Goal: Information Seeking & Learning: Compare options

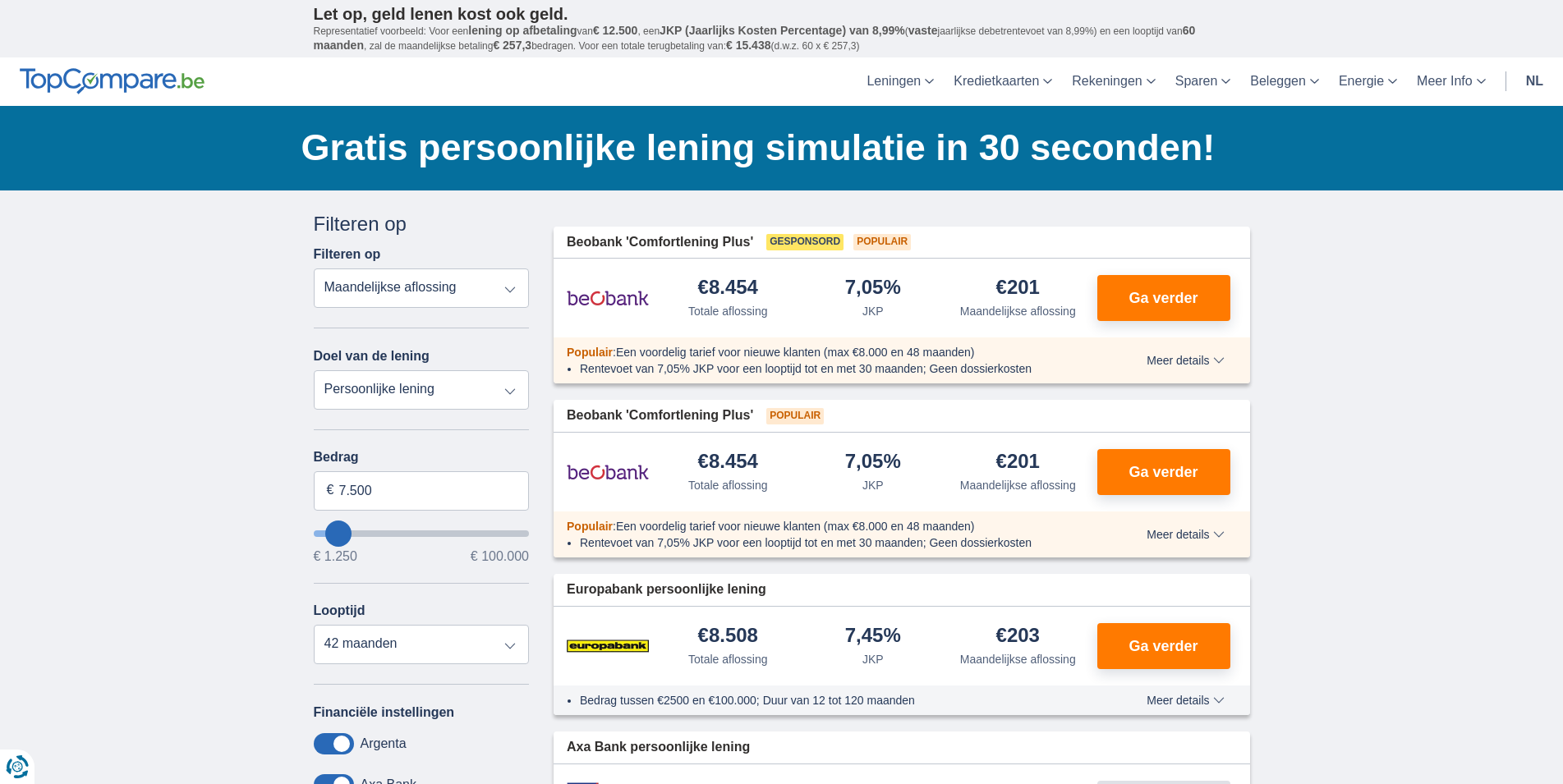
click at [314, 268] on select "Totale aflossing JKP Maandelijkse aflossing" at bounding box center [421, 288] width 216 height 40
click at [508, 292] on select "Totale aflossing JKP Maandelijkse aflossing" at bounding box center [421, 288] width 216 height 40
type input "9.250"
type input "9250"
type input "10.250"
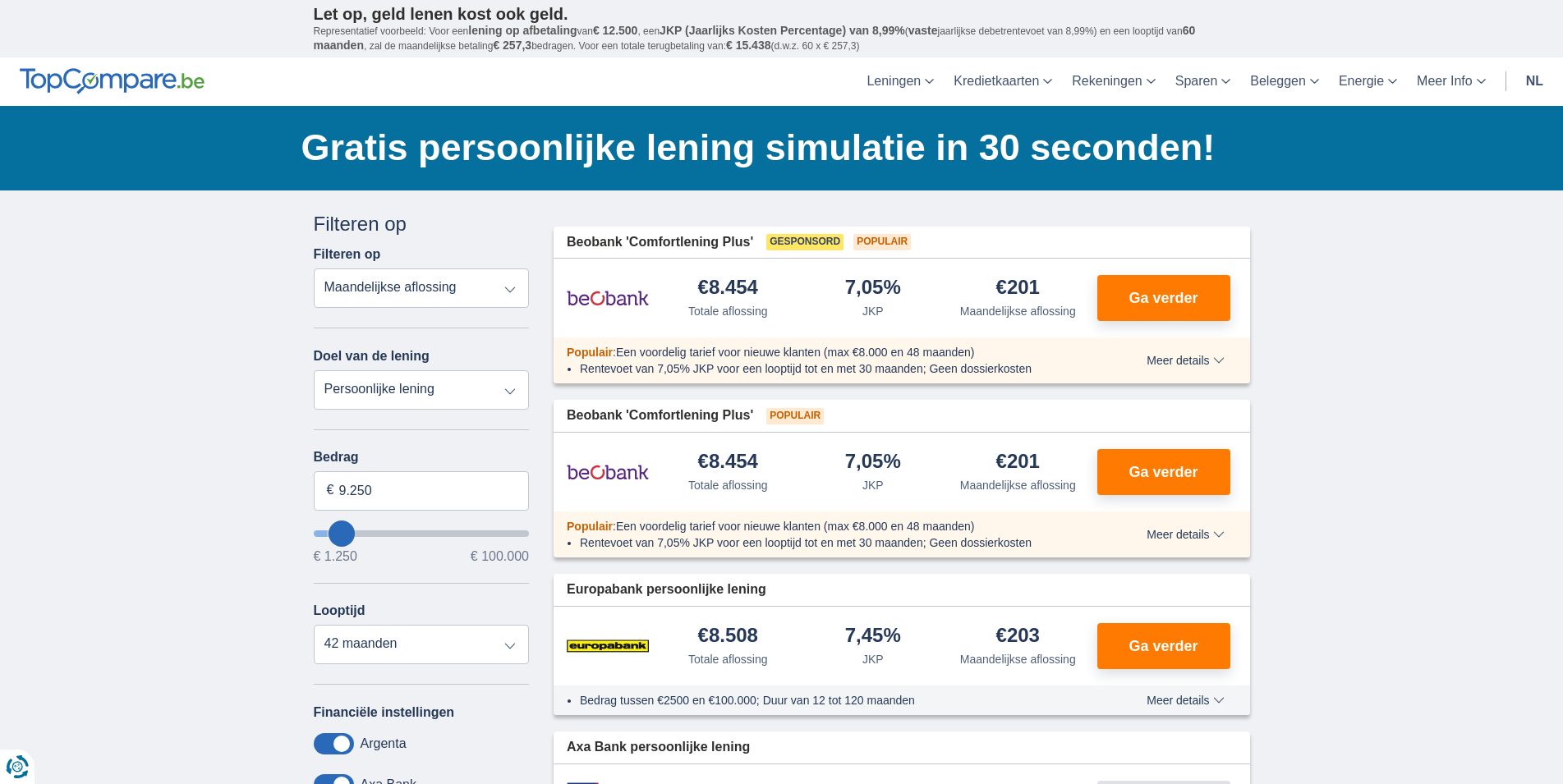
type input "10250"
type input "7.250"
type input "7250"
select select "42"
type input "11.250"
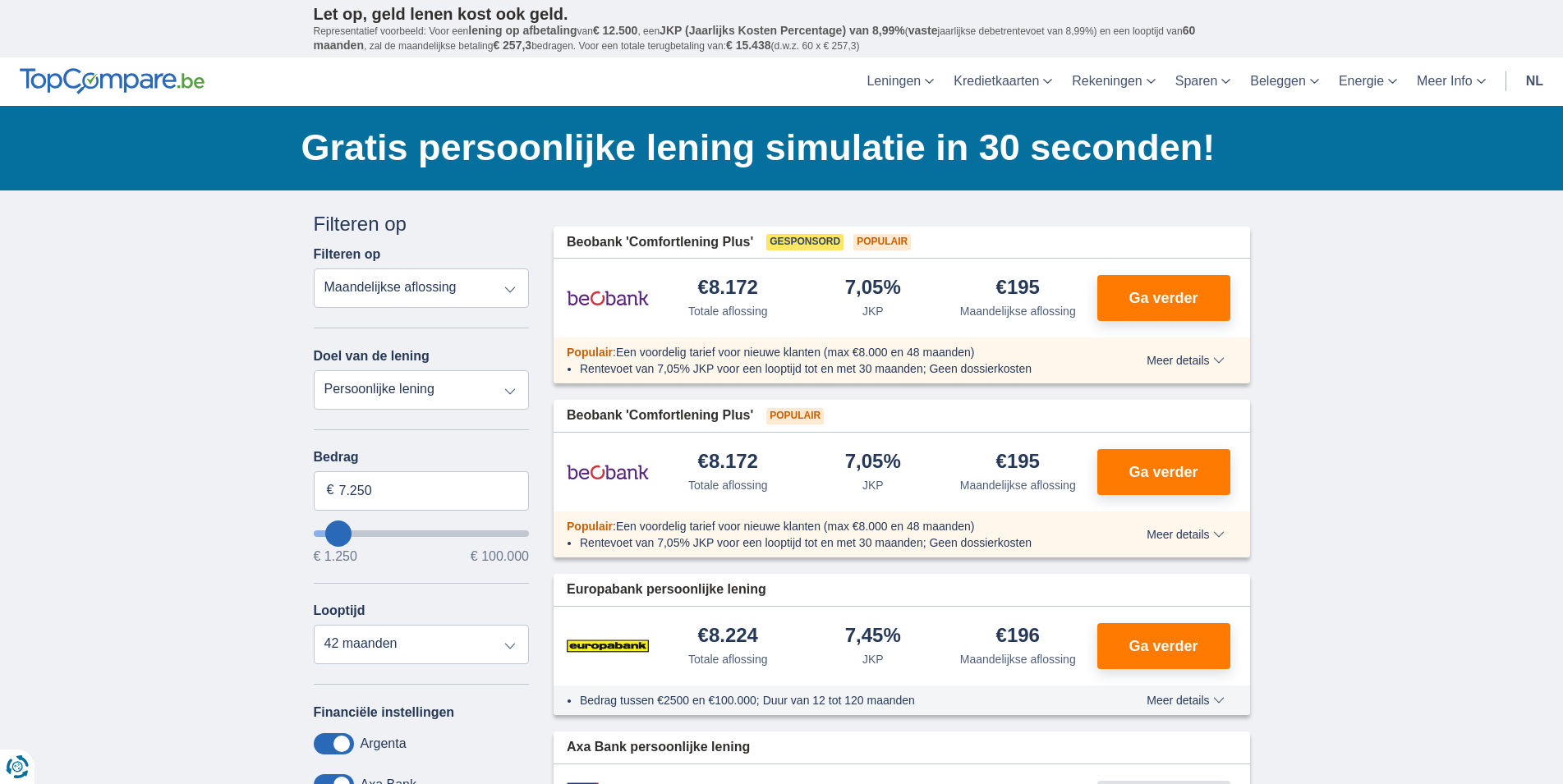
type input "11250"
select select "60"
type input "12.250"
type input "12250"
type input "7.250"
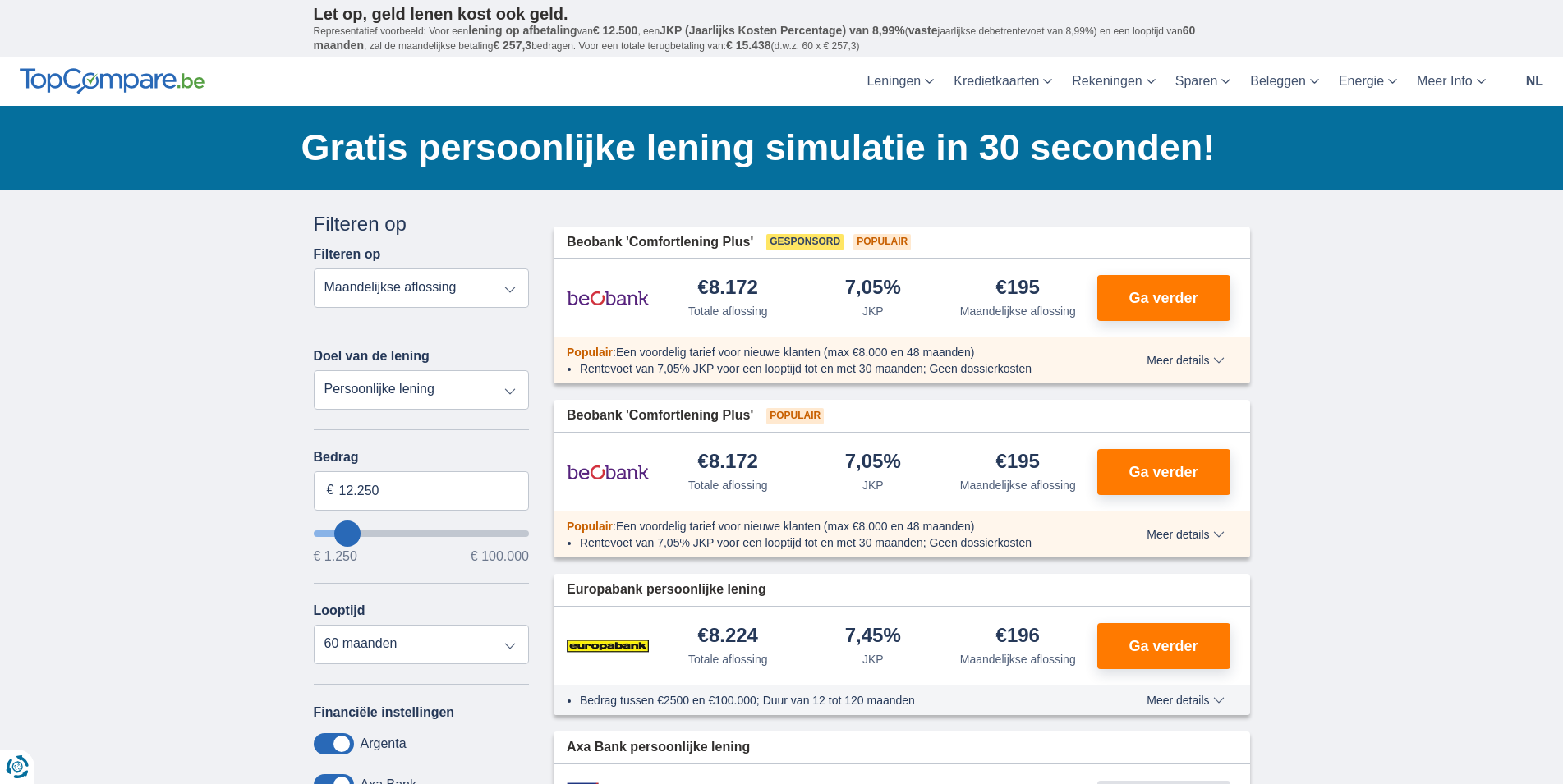
type input "7250"
select select "42"
type input "8.250"
type input "8250"
select select "48"
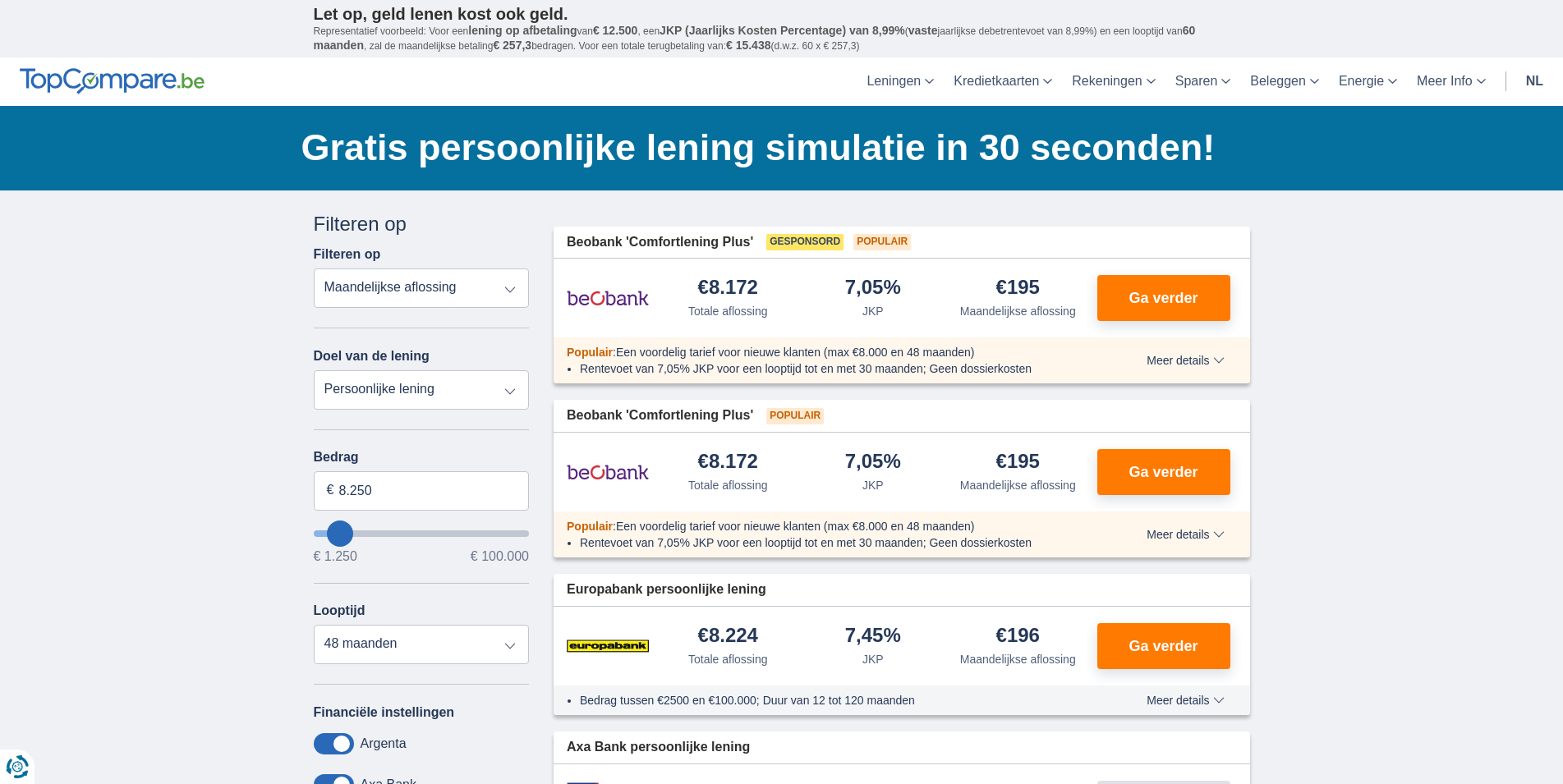
type input "7.250"
type input "7250"
select select "42"
drag, startPoint x: 350, startPoint y: 483, endPoint x: 219, endPoint y: 467, distance: 132.0
click at [314, 472] on input "7.250" at bounding box center [421, 491] width 216 height 40
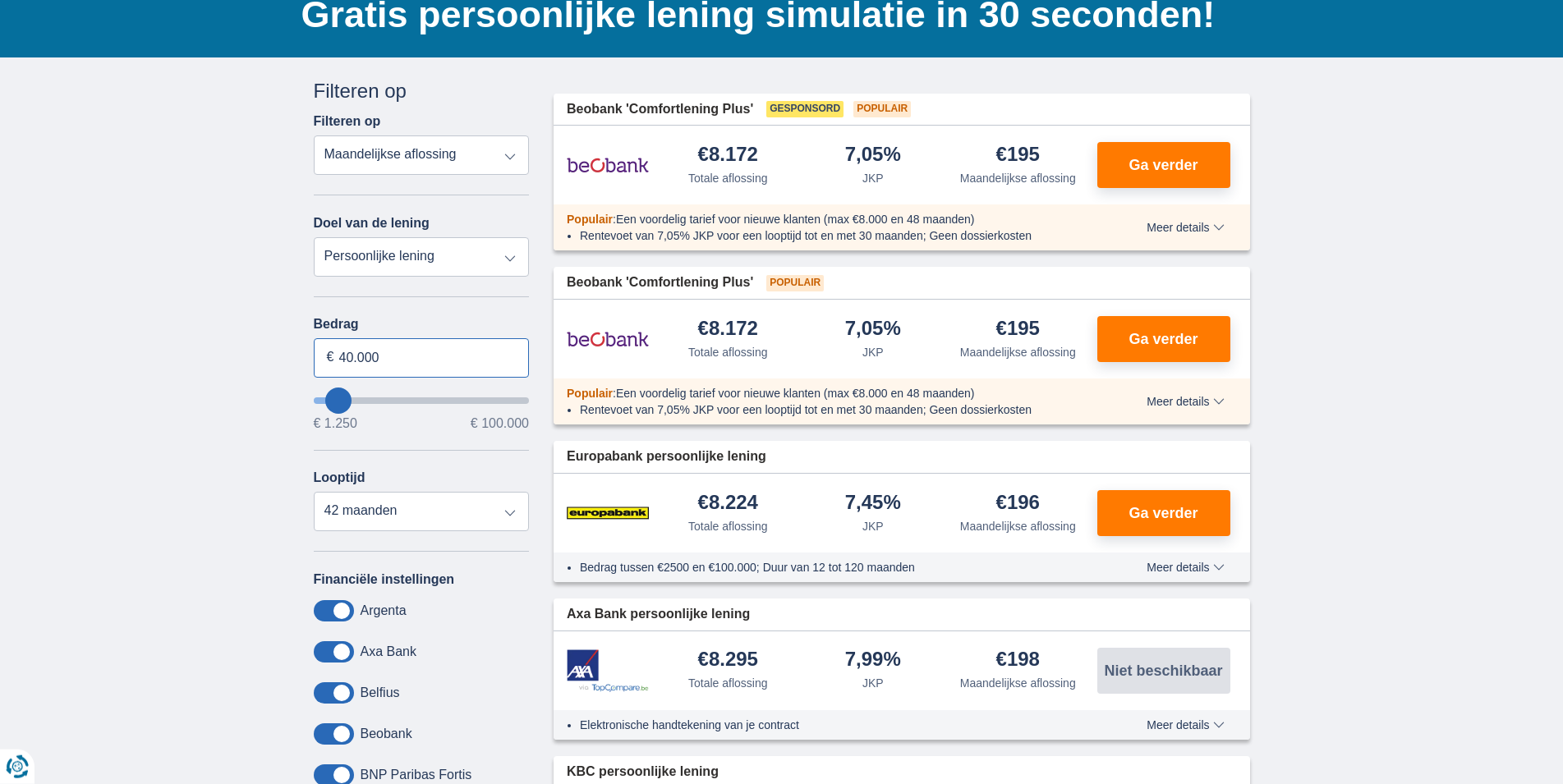
scroll to position [168, 0]
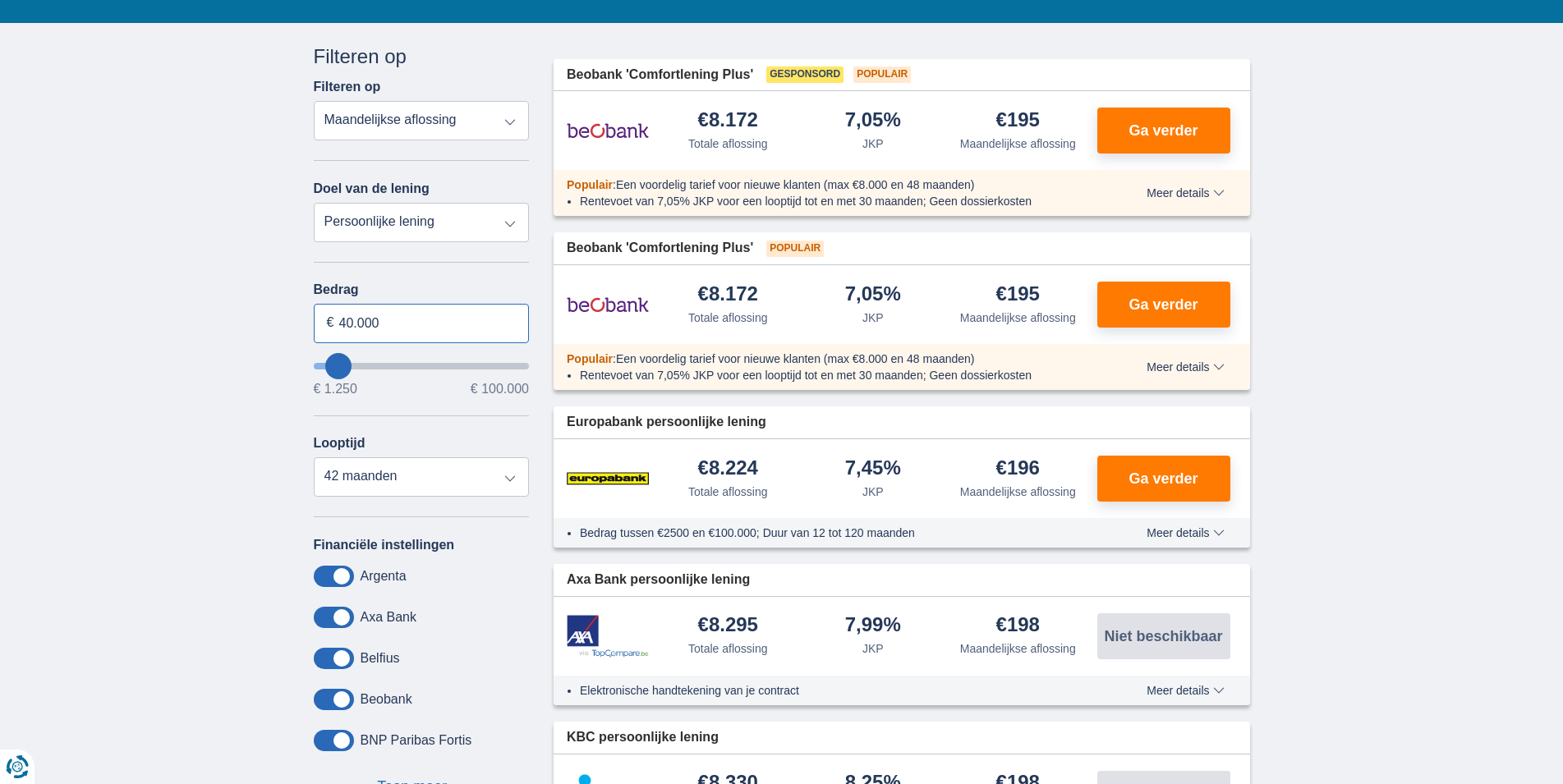
type input "40.000"
type input "40250"
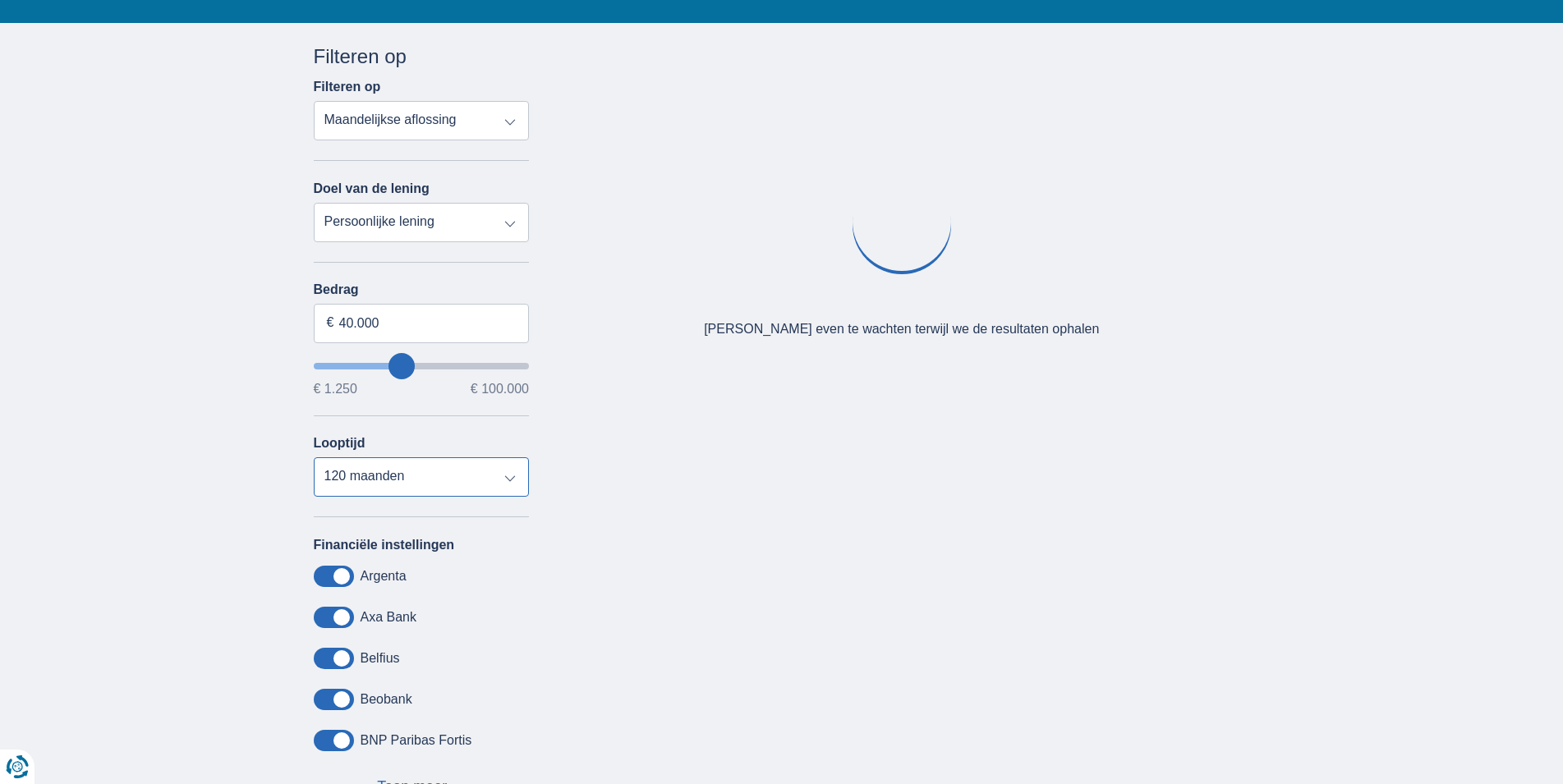
click at [314, 457] on select "12 maanden 18 maanden 24 maanden 30 maanden 36 maanden 42 maanden 48 maanden 60…" at bounding box center [421, 477] width 216 height 40
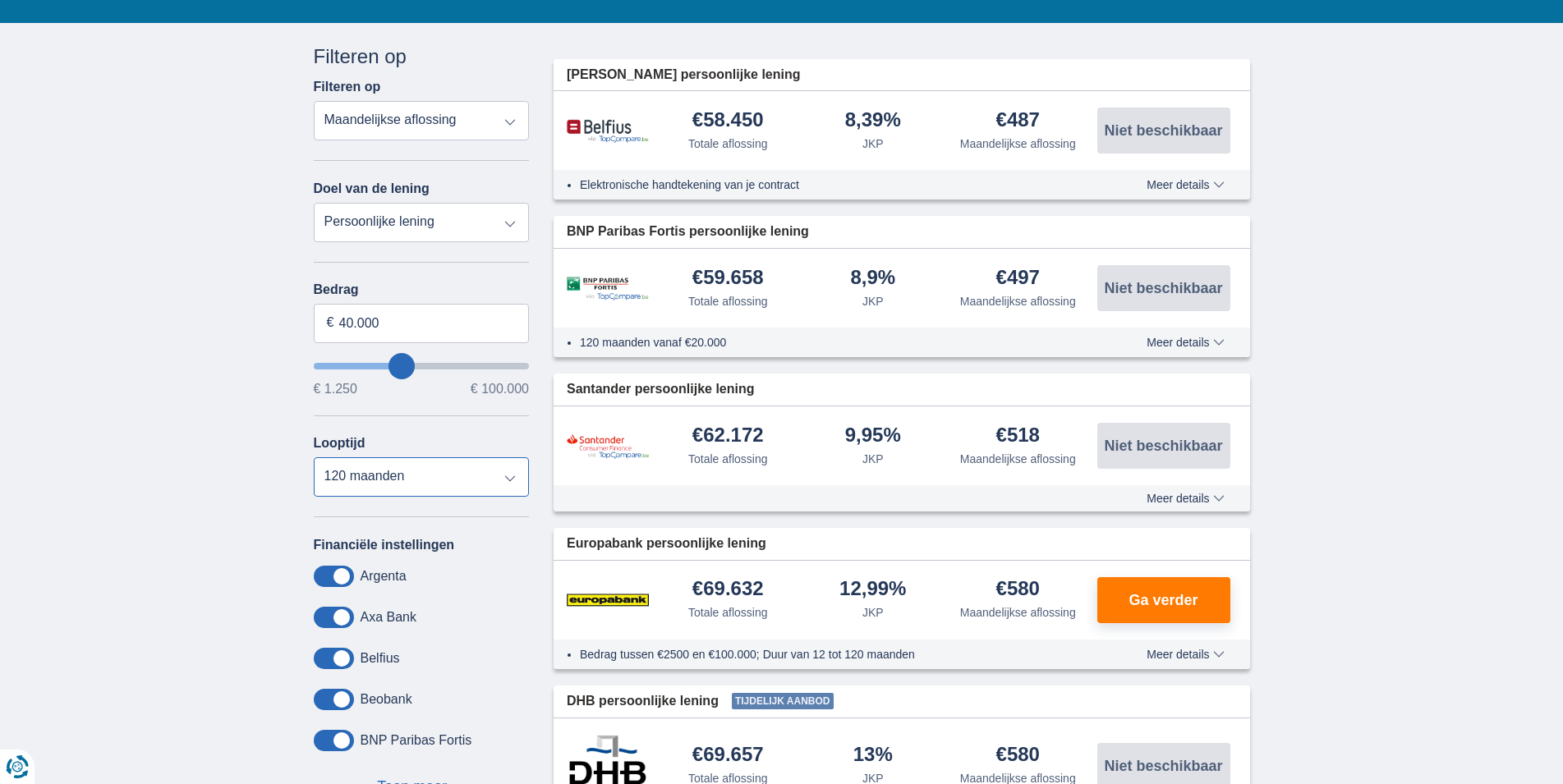
select select "120"
click option "120 maanden" at bounding box center [0, 0] width 0 height 0
drag, startPoint x: 378, startPoint y: 318, endPoint x: 275, endPoint y: 318, distance: 103.0
click at [314, 318] on input "40.000" at bounding box center [421, 324] width 216 height 40
type input "30.000"
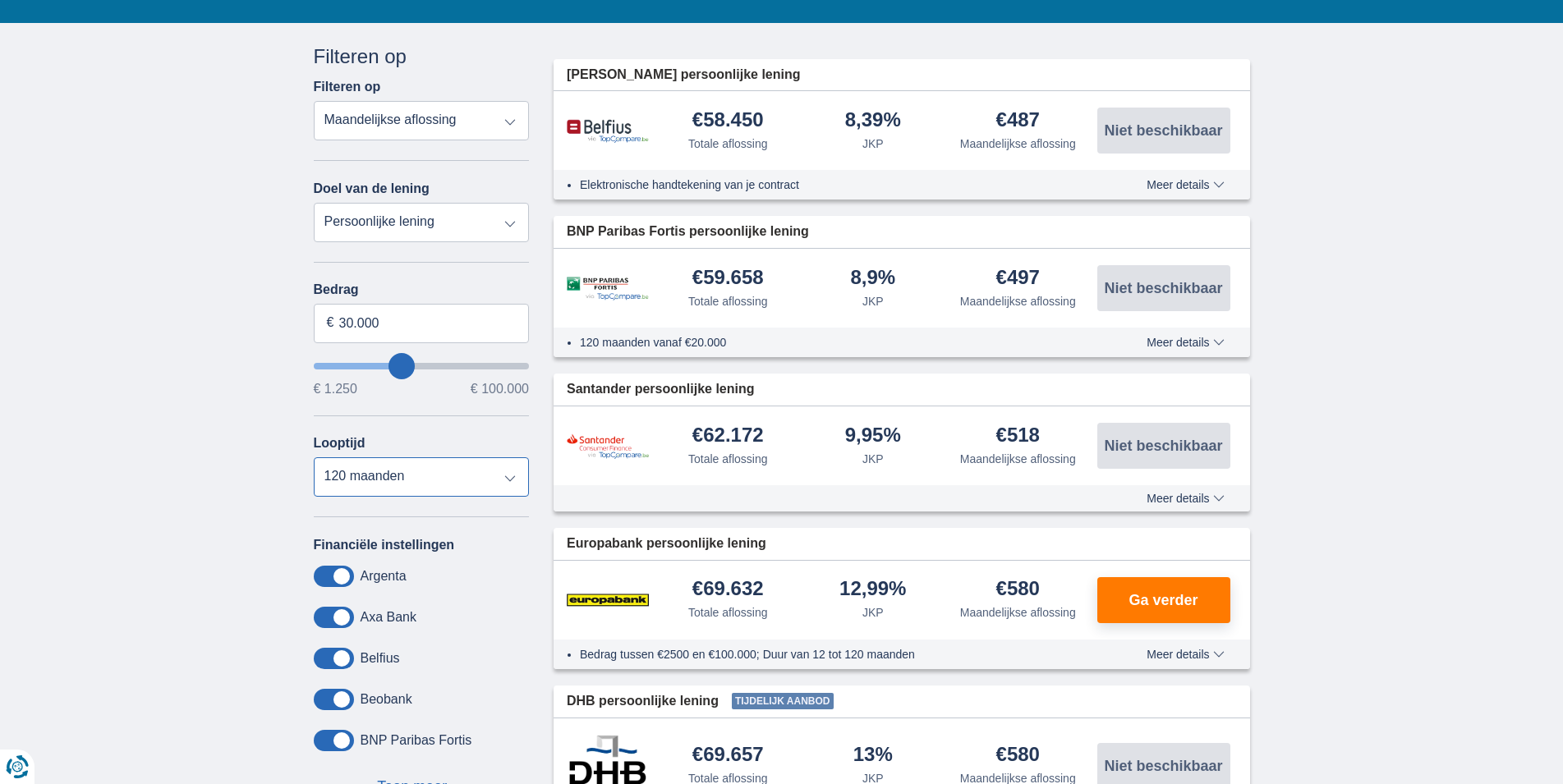
type input "30250"
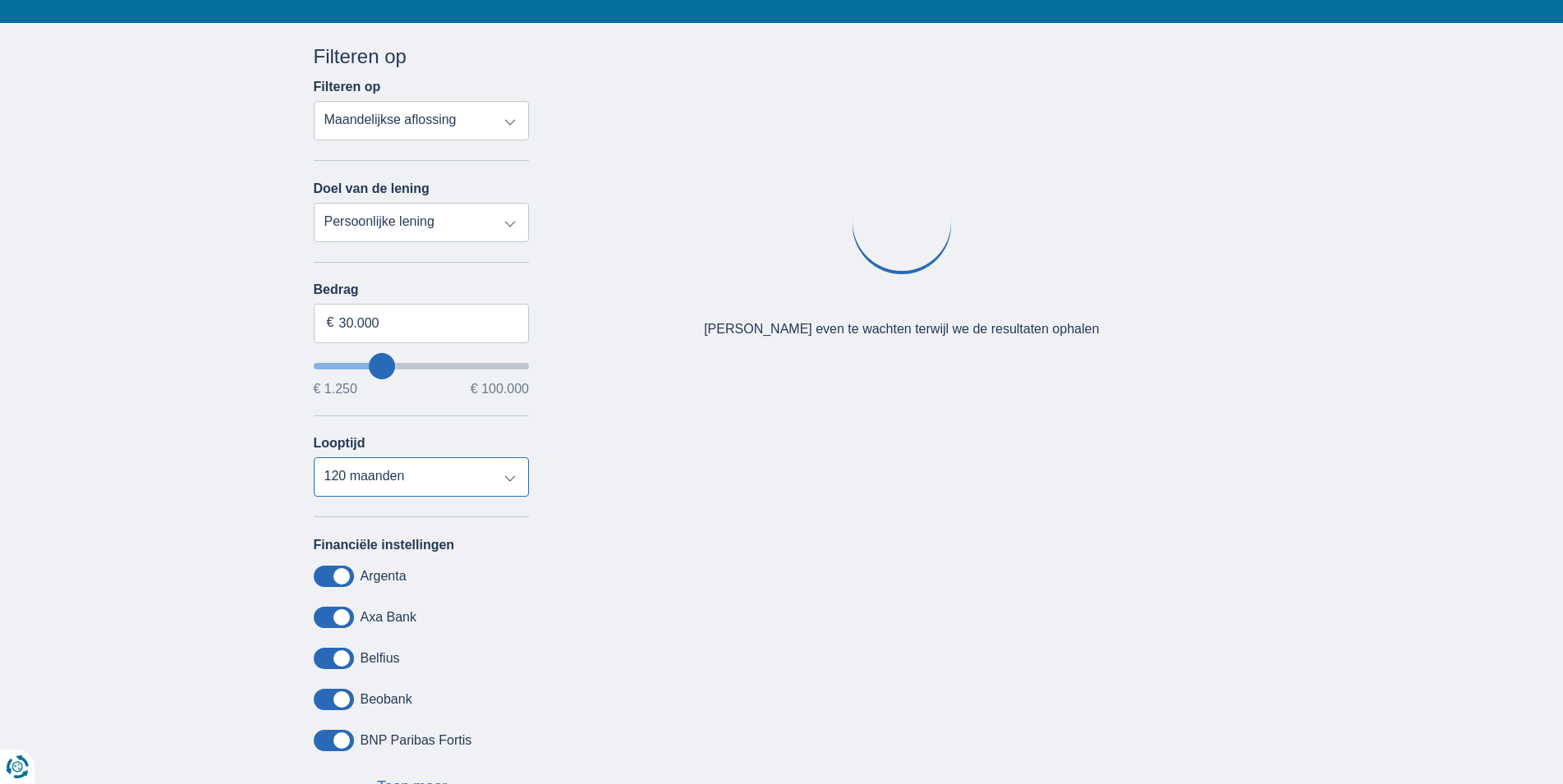
click at [314, 457] on select "12 maanden 18 maanden 24 maanden 30 maanden 36 maanden 42 maanden 48 maanden 60…" at bounding box center [421, 477] width 216 height 40
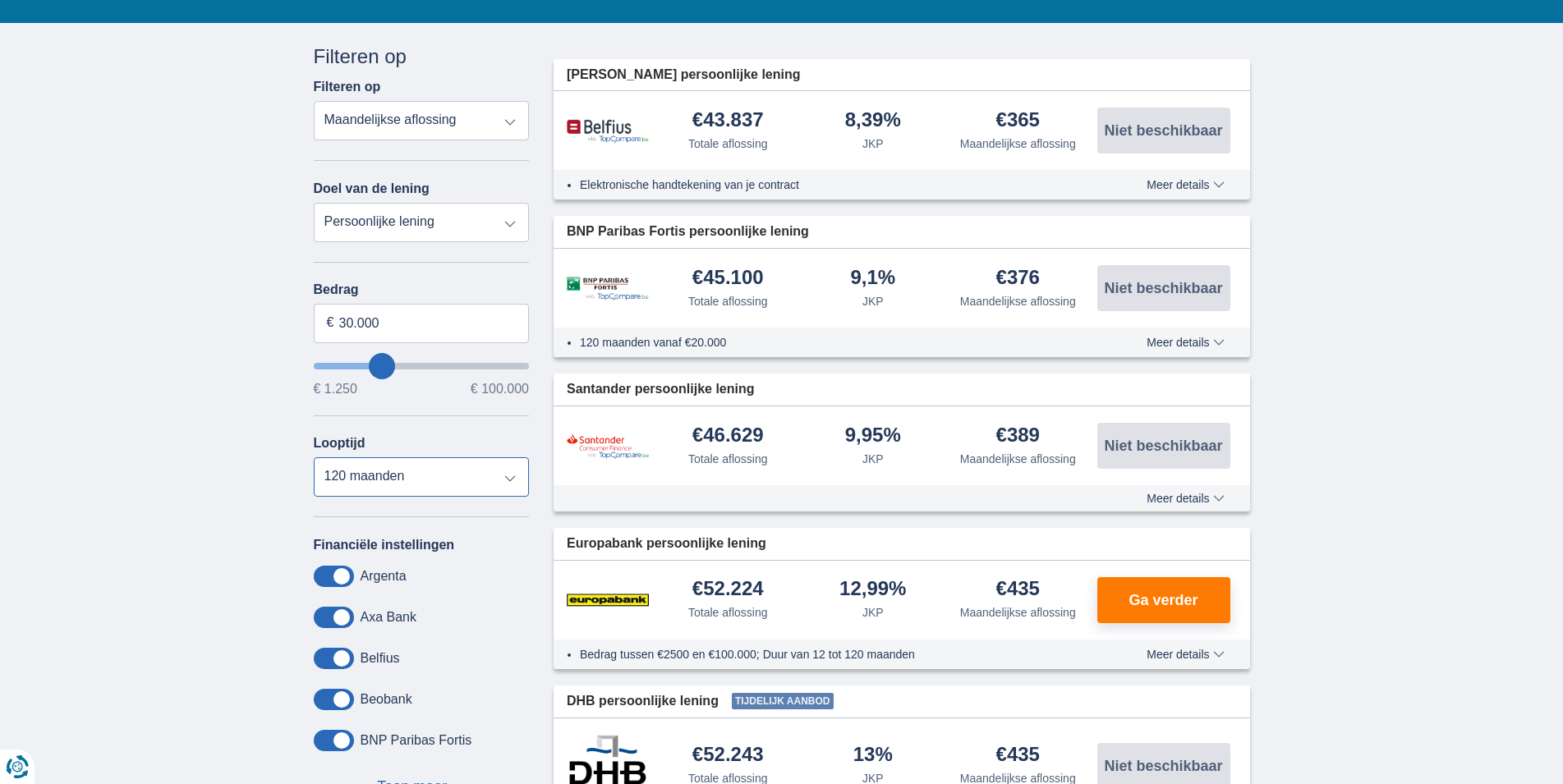
click option "120 maanden" at bounding box center [0, 0] width 0 height 0
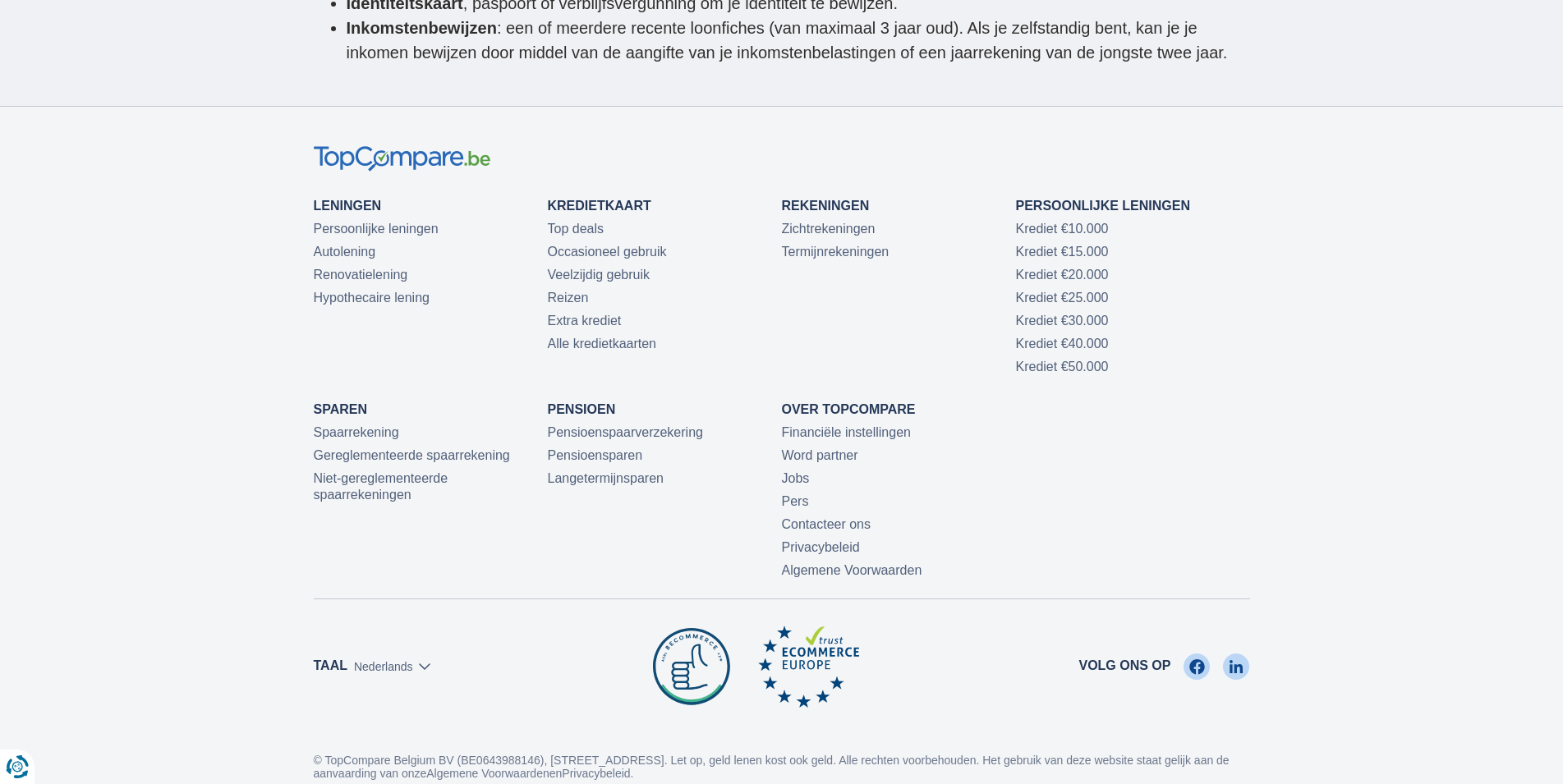
scroll to position [3685, 0]
click at [1058, 358] on li "Krediet €50.000" at bounding box center [1133, 365] width 234 height 16
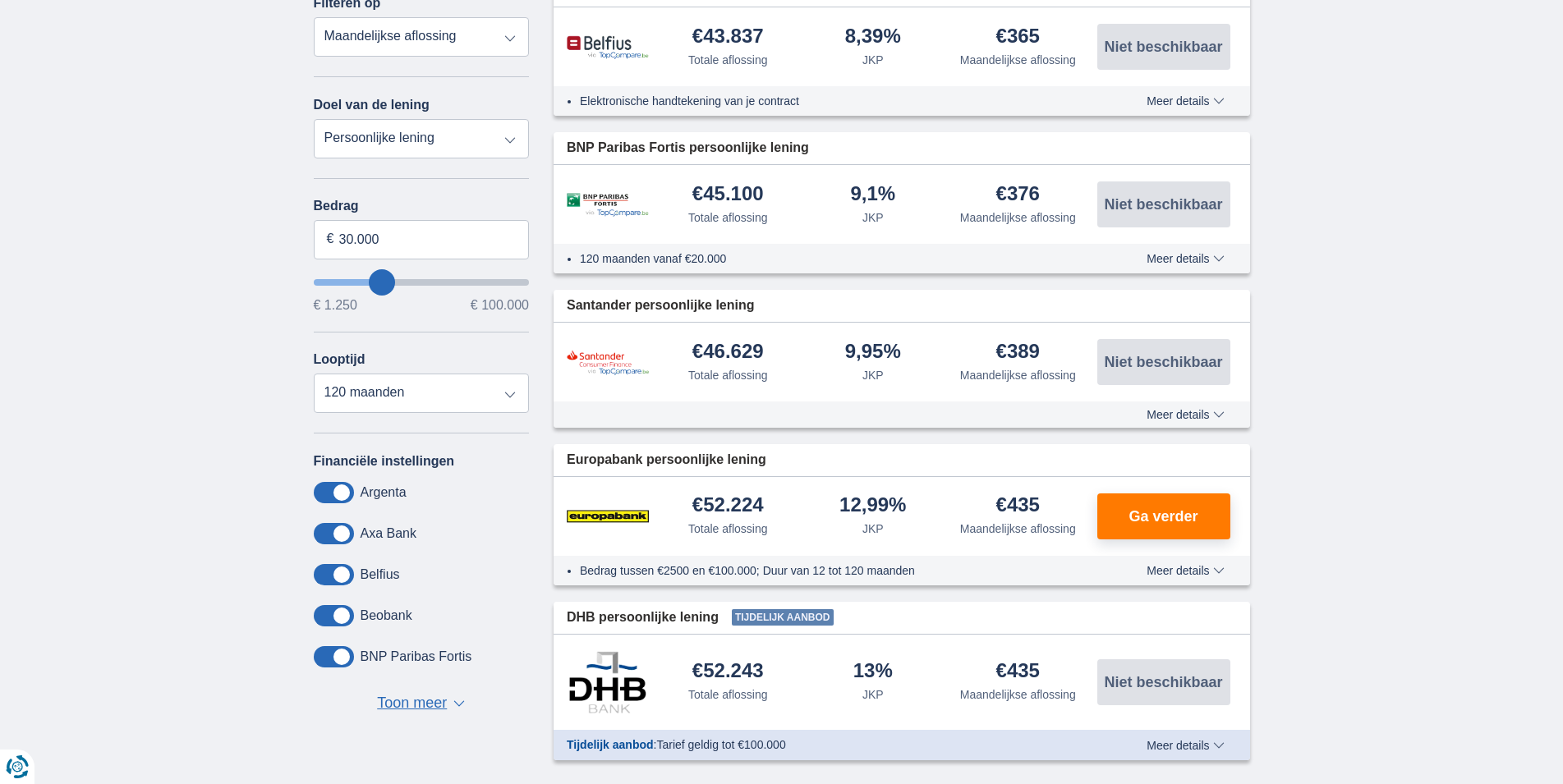
scroll to position [0, 0]
